Goal: Task Accomplishment & Management: Manage account settings

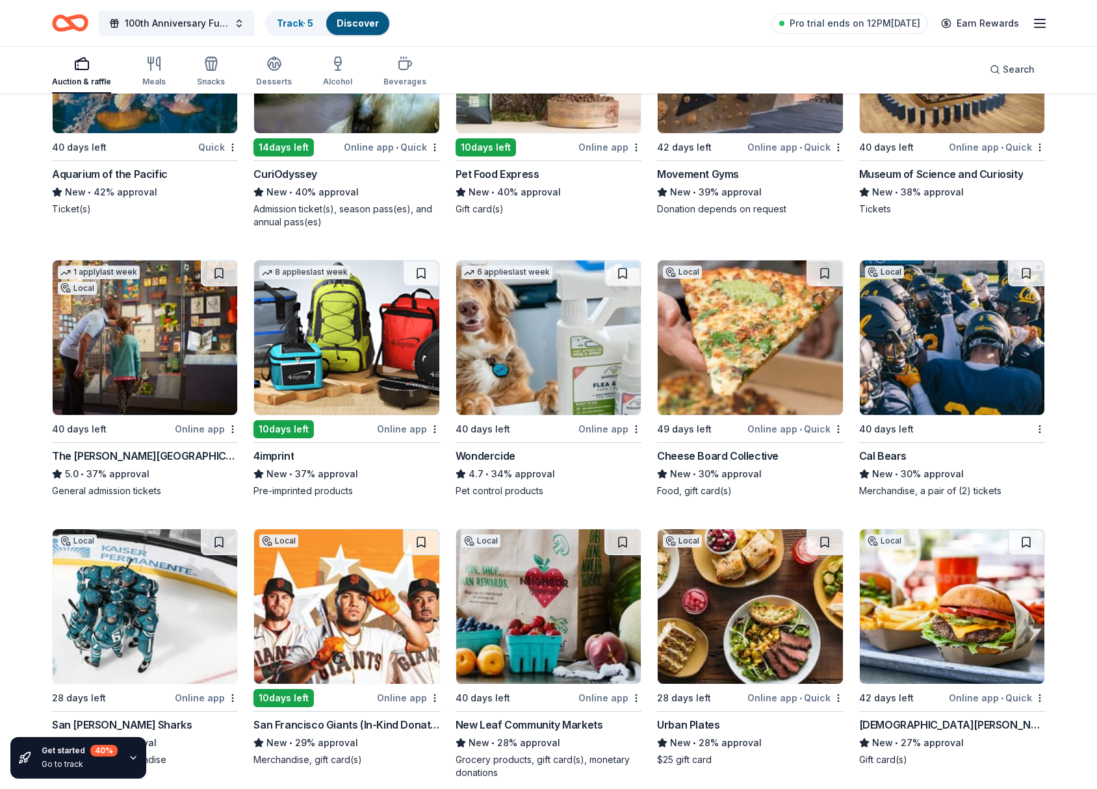
scroll to position [1376, 0]
click at [1040, 23] on line "button" at bounding box center [1039, 23] width 10 height 0
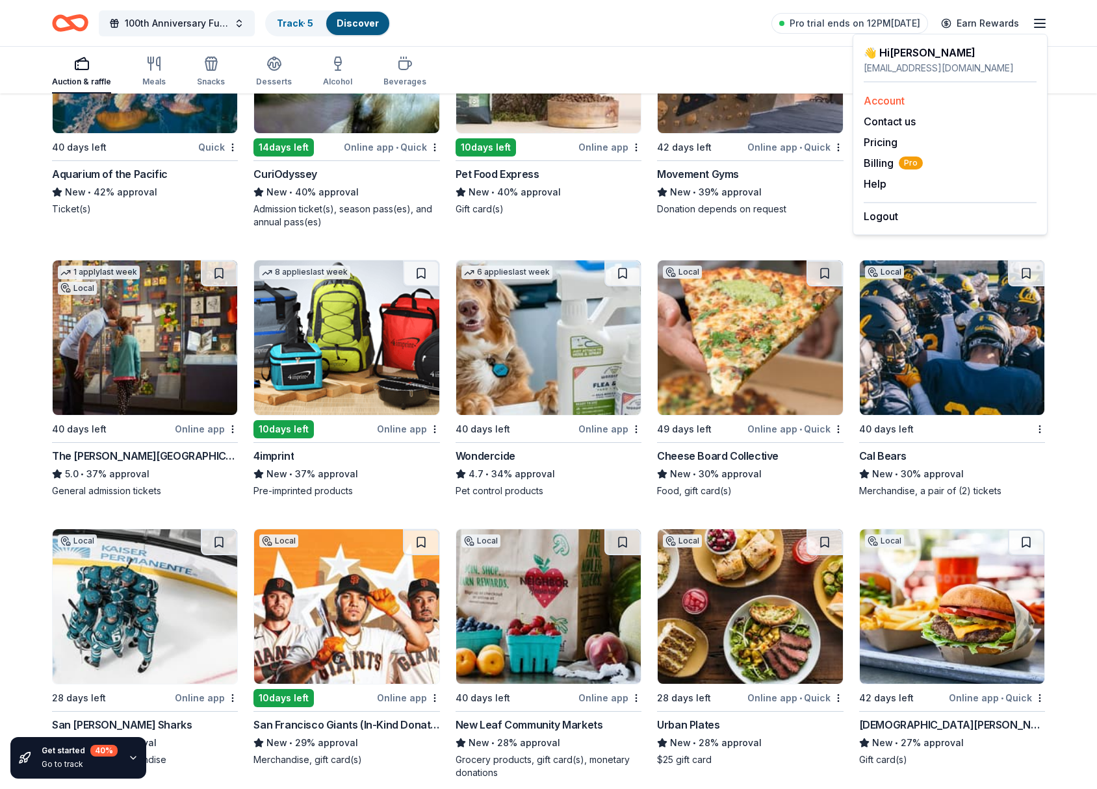
click at [888, 102] on link "Account" at bounding box center [883, 100] width 41 height 13
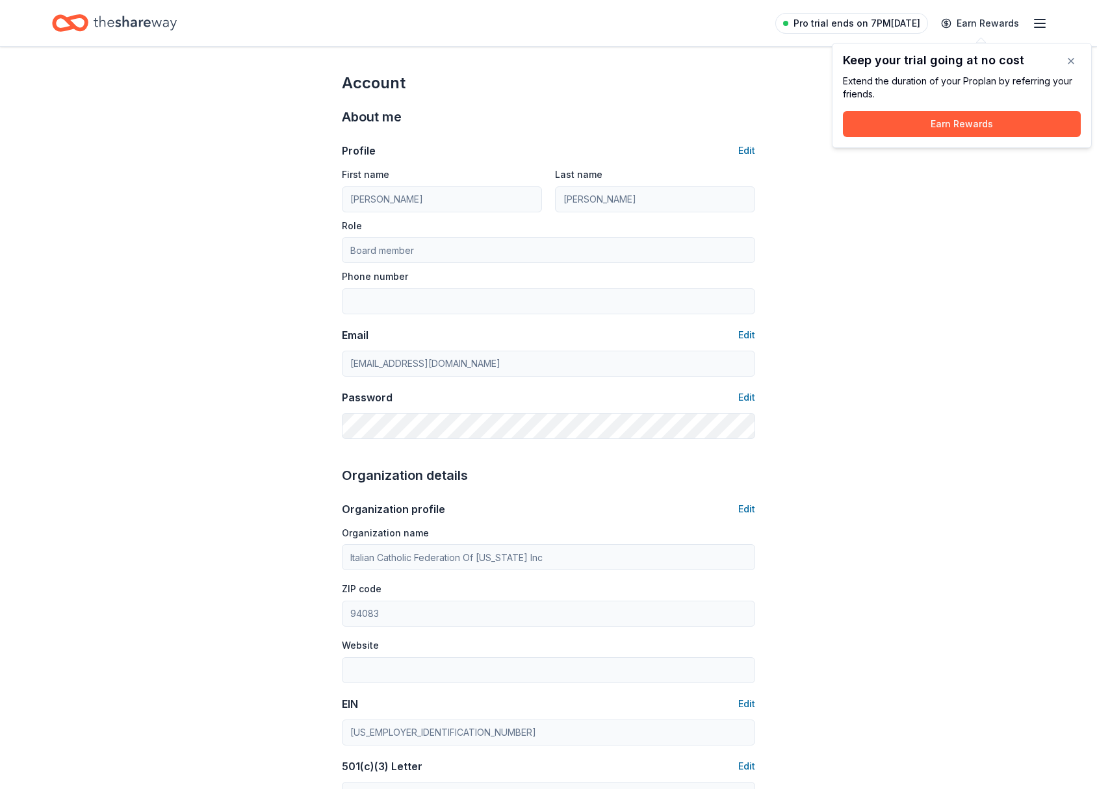
click at [899, 25] on span "Pro trial ends on 7PM[DATE]" at bounding box center [856, 24] width 127 height 16
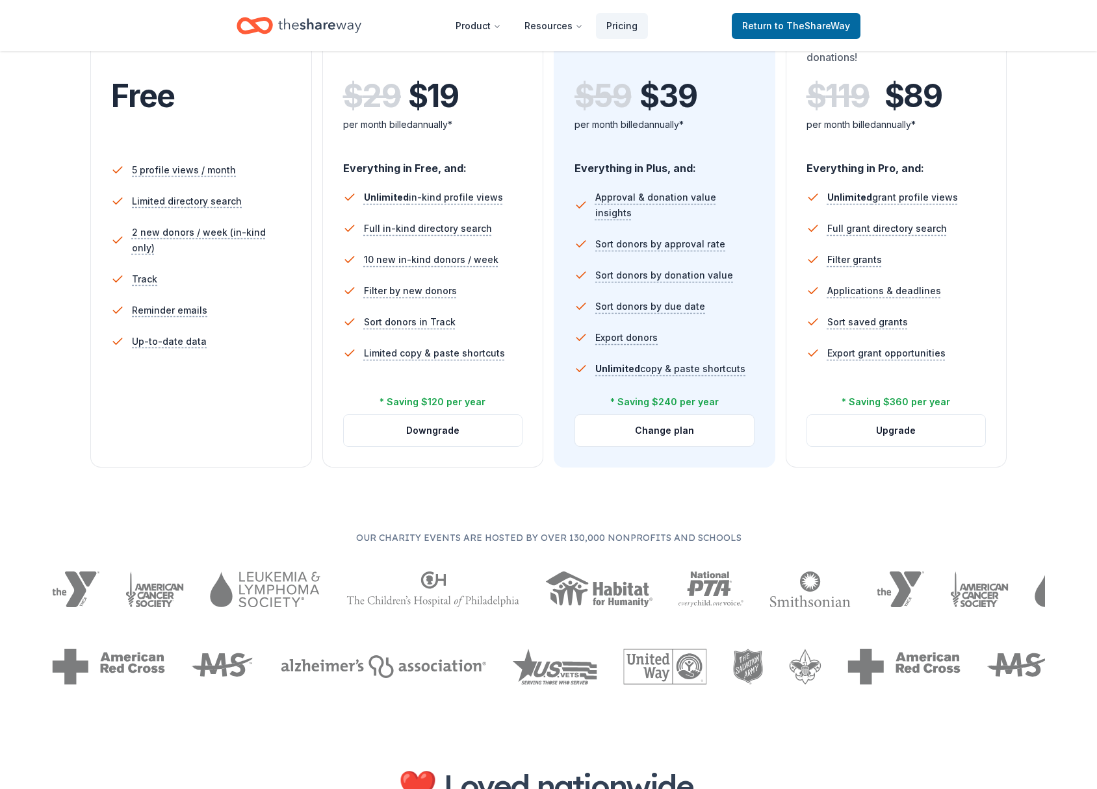
scroll to position [216, 0]
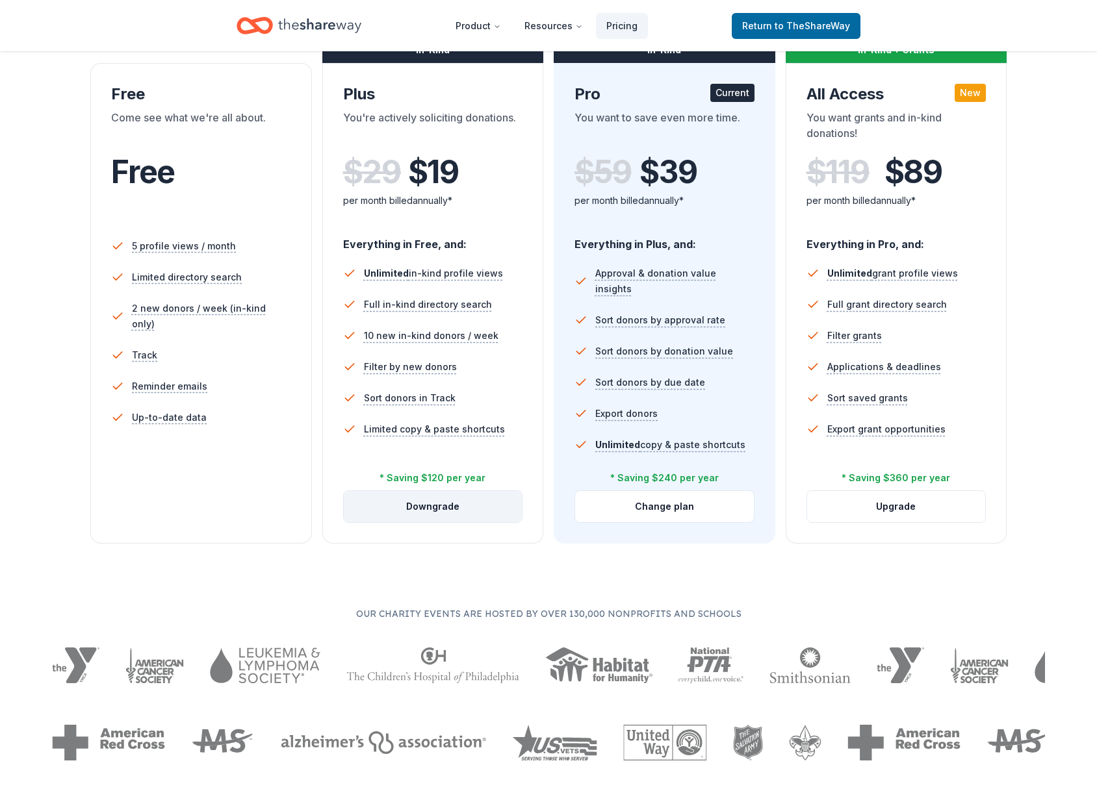
click at [436, 505] on button "Downgrade" at bounding box center [433, 506] width 179 height 31
